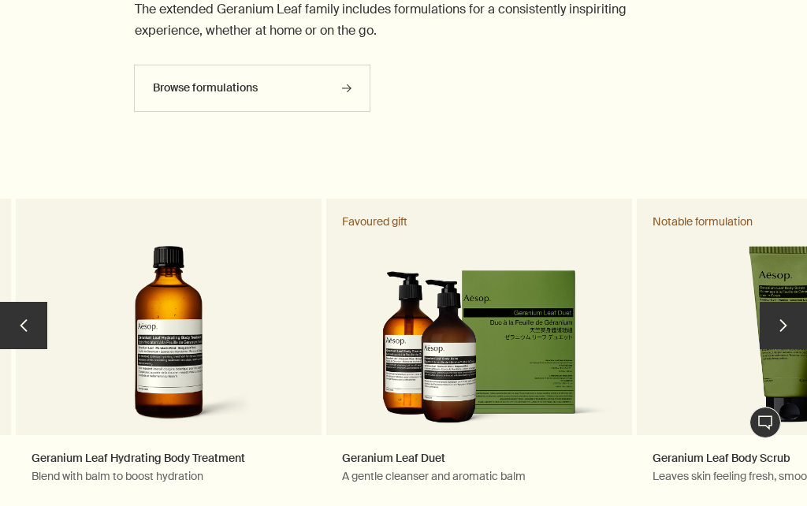
scroll to position [3088, 0]
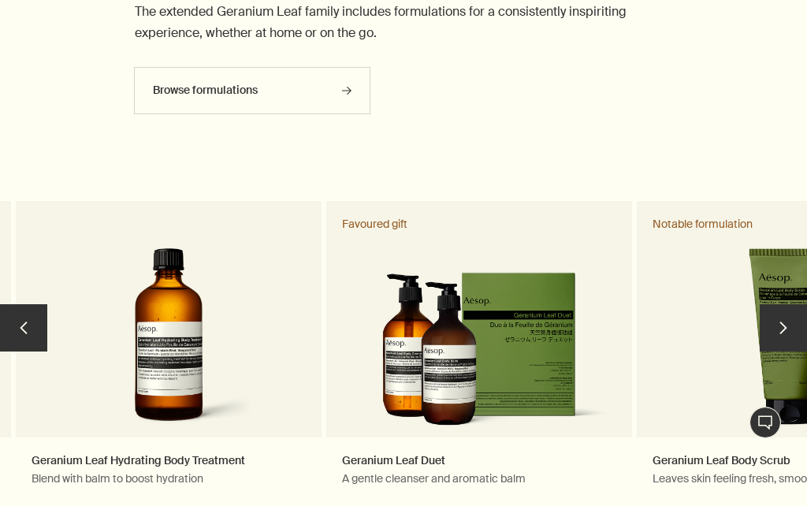
click at [770, 336] on button "chevron" at bounding box center [782, 327] width 47 height 47
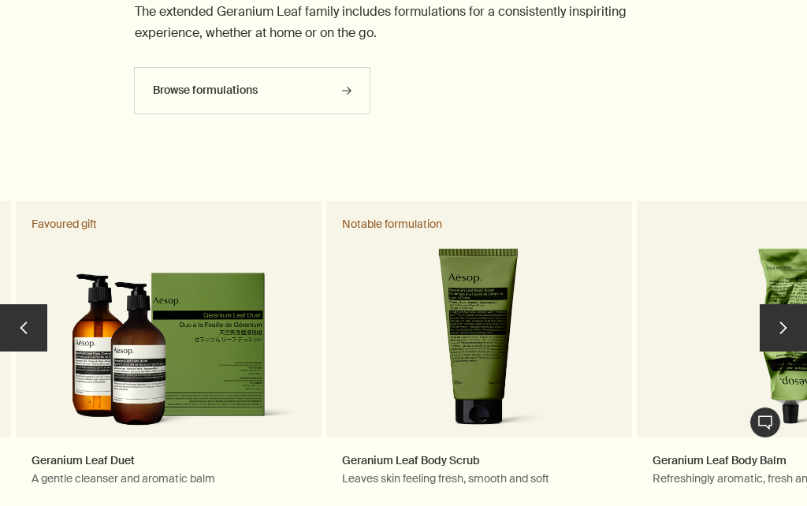
click at [789, 317] on button "chevron" at bounding box center [782, 327] width 47 height 47
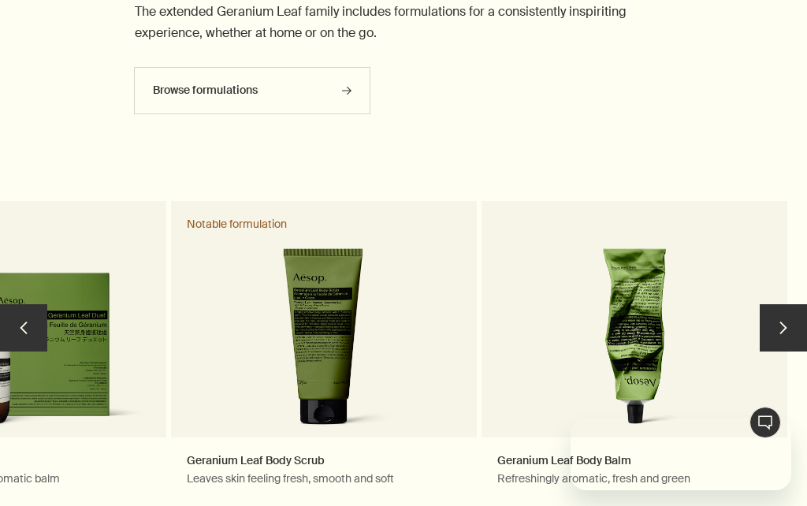
scroll to position [0, 0]
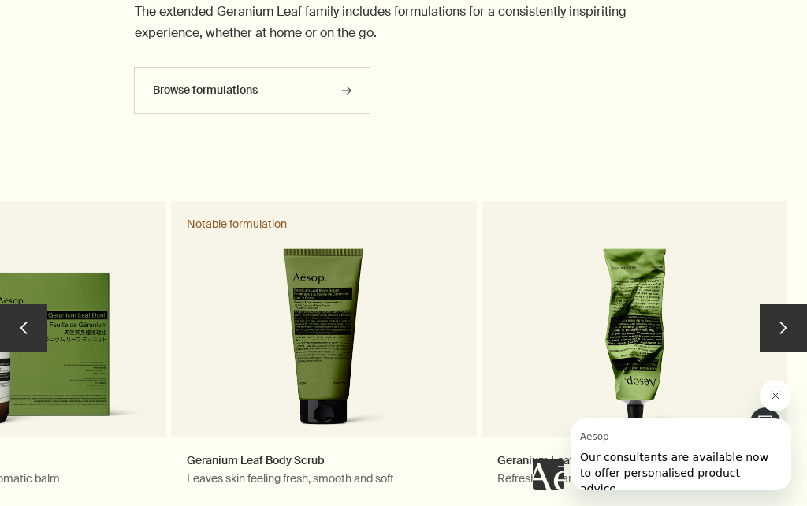
click at [784, 318] on button "chevron" at bounding box center [782, 327] width 47 height 47
click at [786, 315] on button "chevron" at bounding box center [782, 327] width 47 height 47
click at [538, 371] on link "Geranium Leaf Body Balm Refreshingly aromatic, fresh and green" at bounding box center [634, 352] width 306 height 302
click at [24, 331] on button "chevron" at bounding box center [23, 327] width 47 height 47
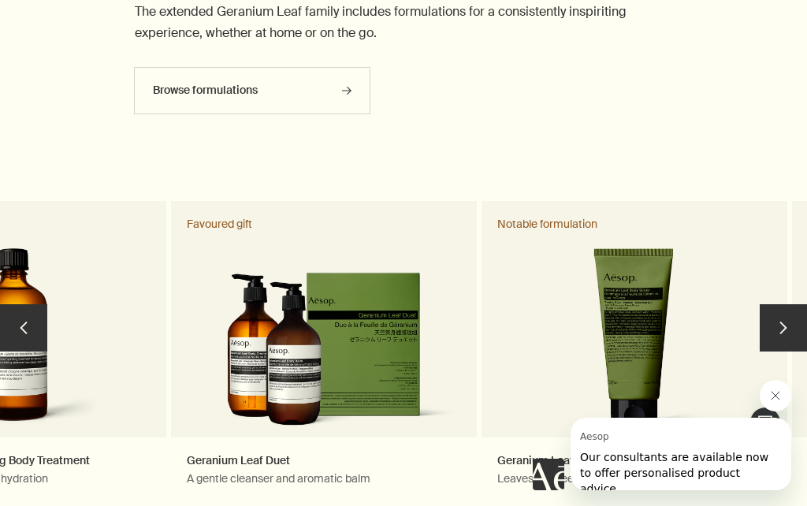
click at [27, 328] on button "chevron" at bounding box center [23, 327] width 47 height 47
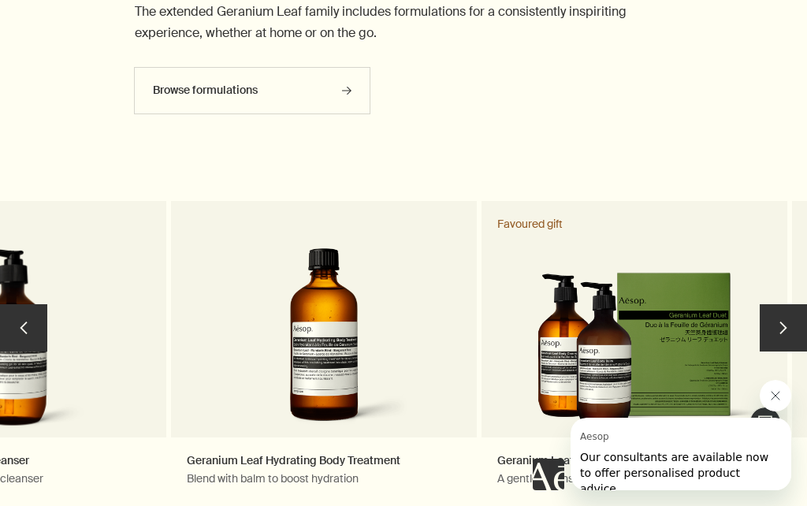
click at [23, 321] on button "chevron" at bounding box center [23, 327] width 47 height 47
